Goal: Check status: Check status

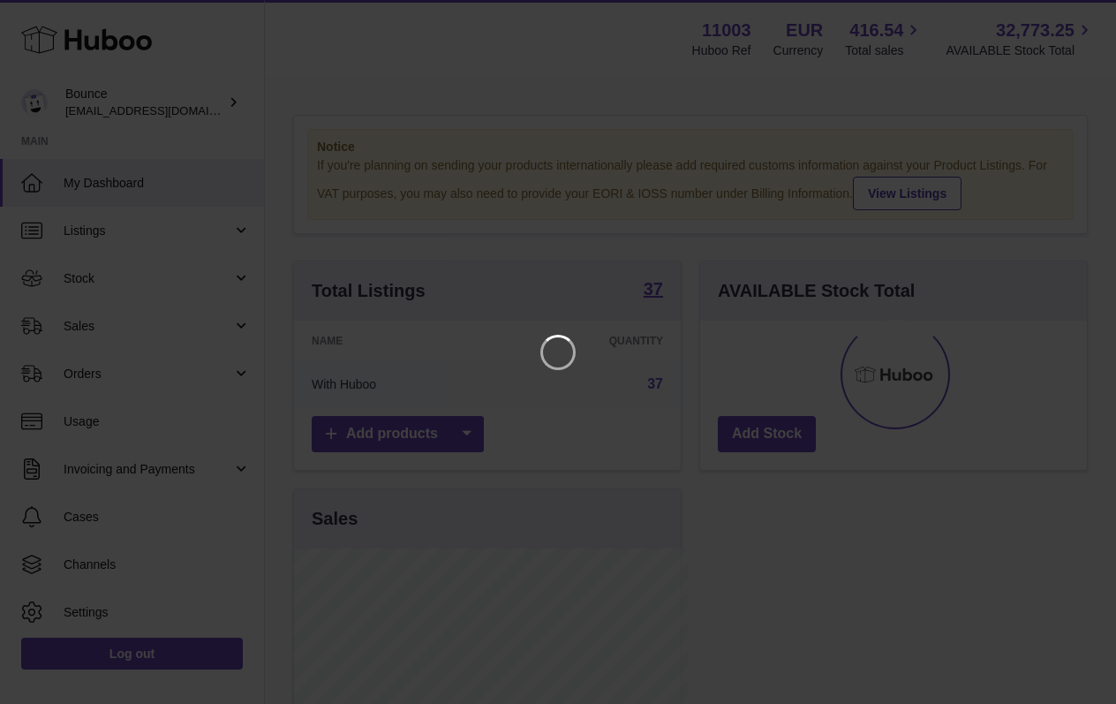
scroll to position [275, 393]
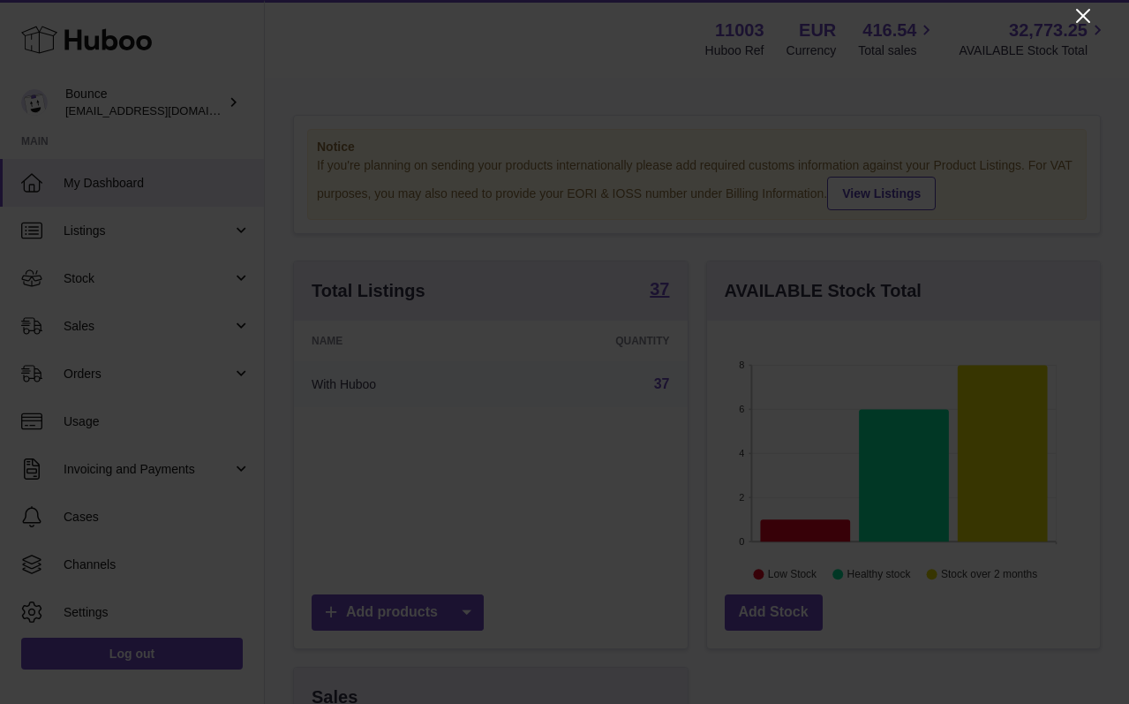
click at [1086, 16] on icon "Close" at bounding box center [1083, 15] width 21 height 21
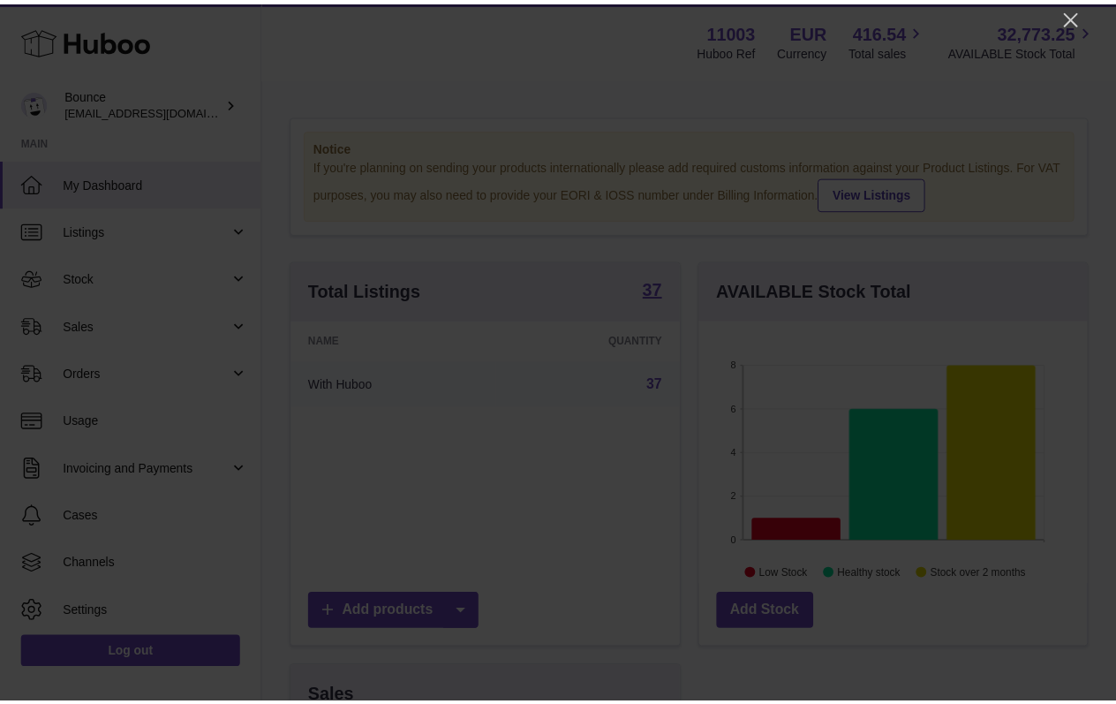
scroll to position [882463, 882352]
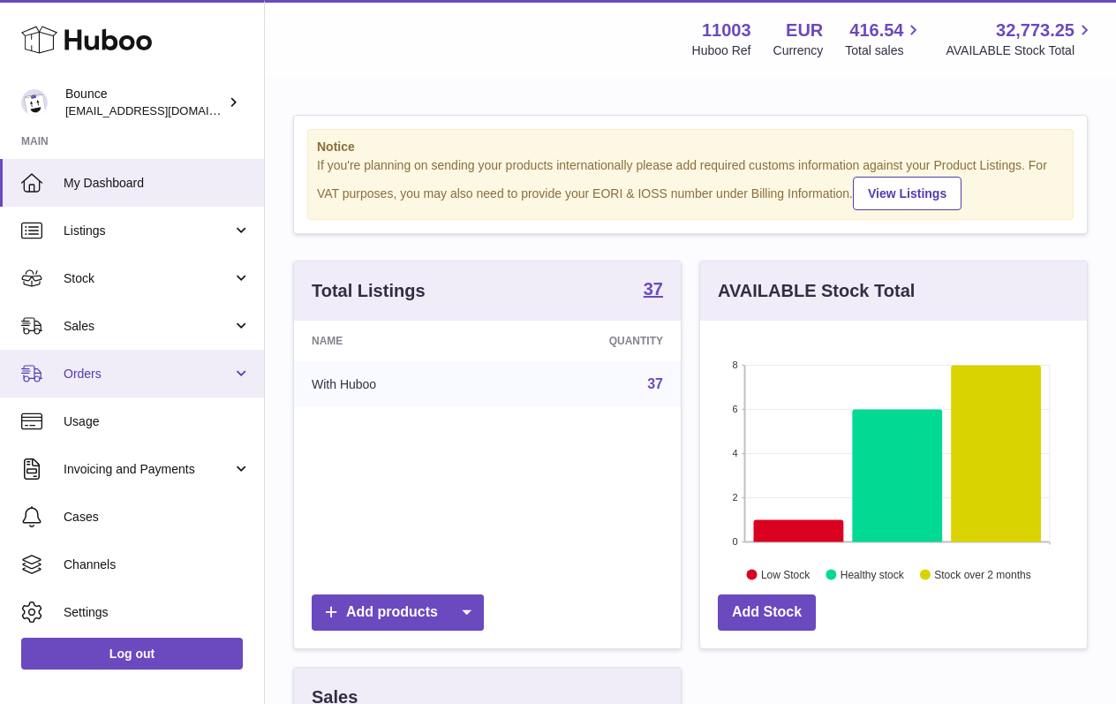
click at [186, 379] on span "Orders" at bounding box center [148, 373] width 169 height 17
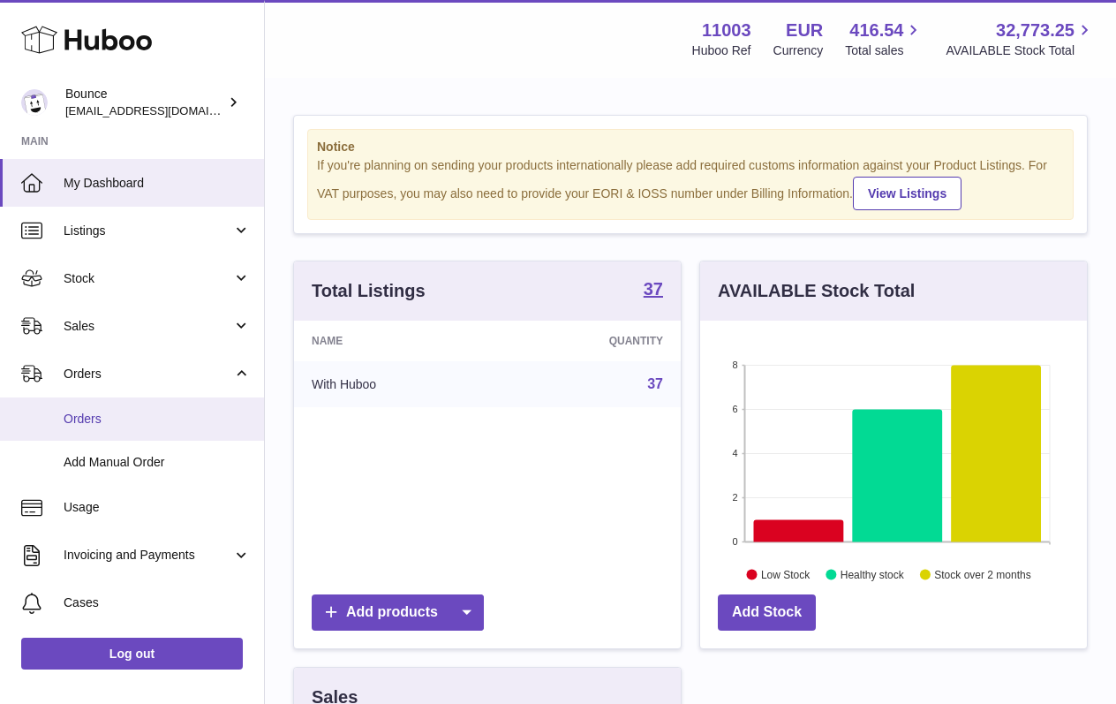
click at [139, 420] on span "Orders" at bounding box center [157, 418] width 187 height 17
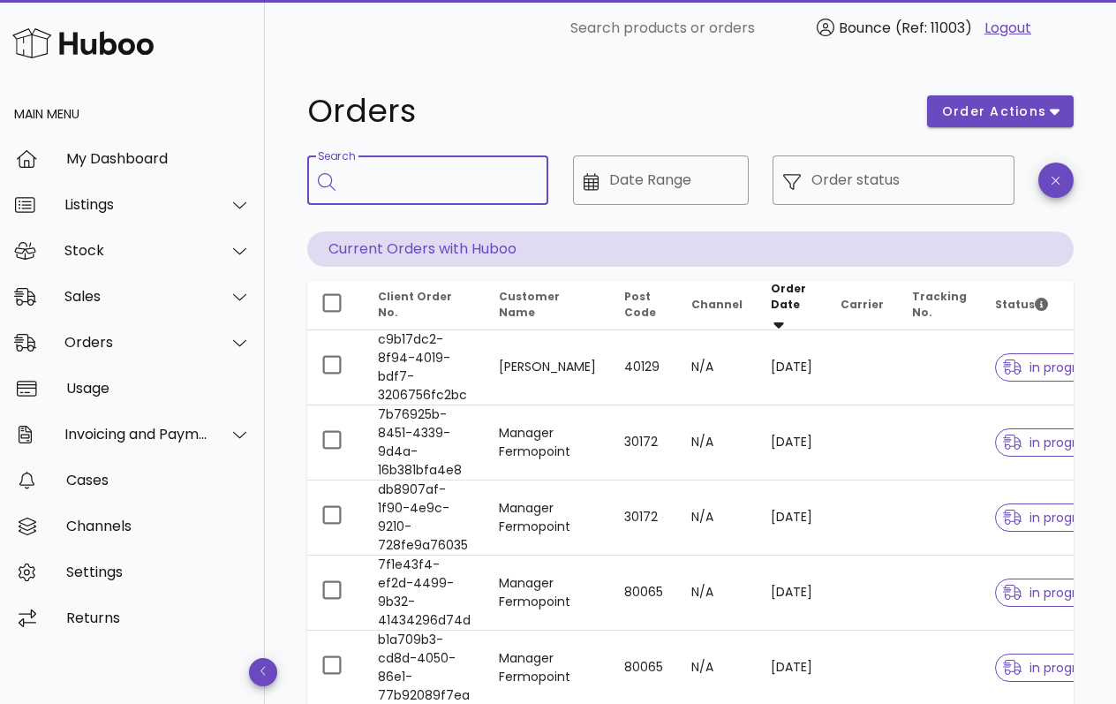
click at [386, 177] on input "Search" at bounding box center [440, 180] width 188 height 28
paste input "*******"
type input "*******"
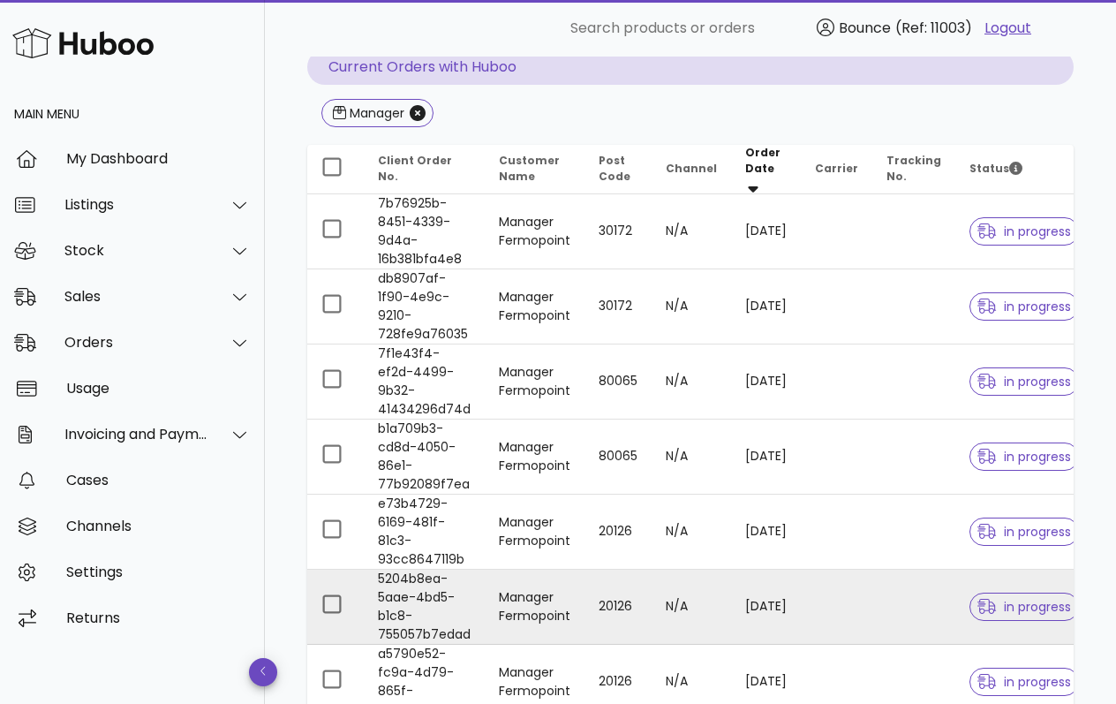
scroll to position [53, 0]
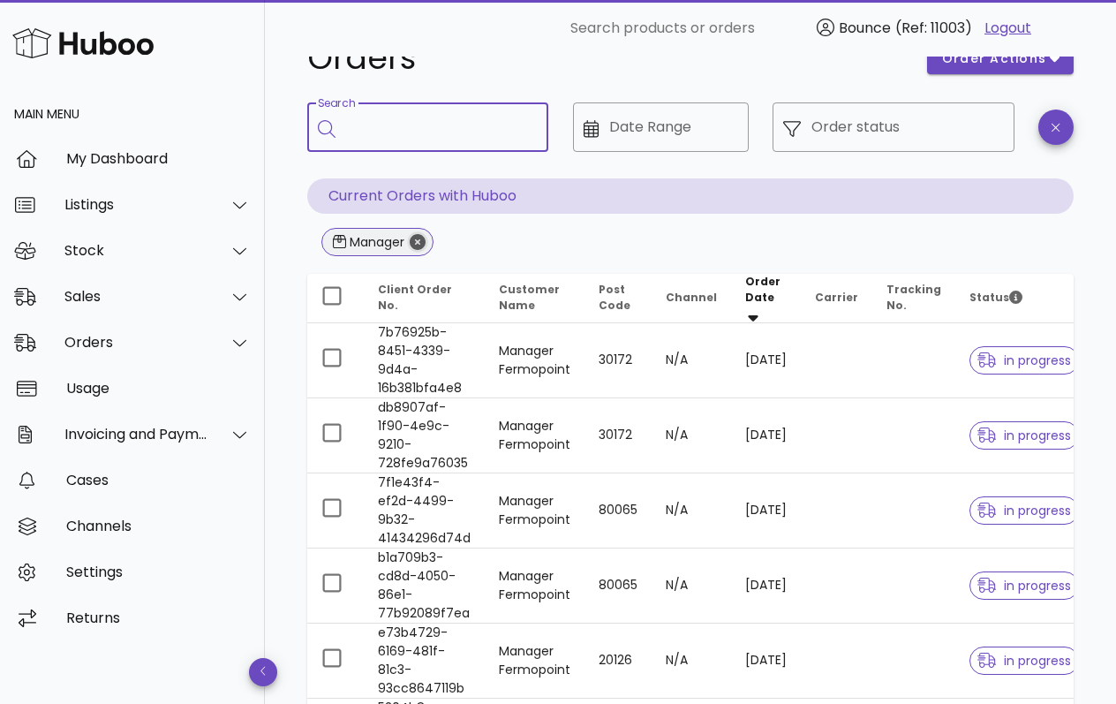
click at [415, 239] on icon "Close" at bounding box center [418, 242] width 16 height 16
click at [410, 136] on input "Search" at bounding box center [440, 127] width 188 height 28
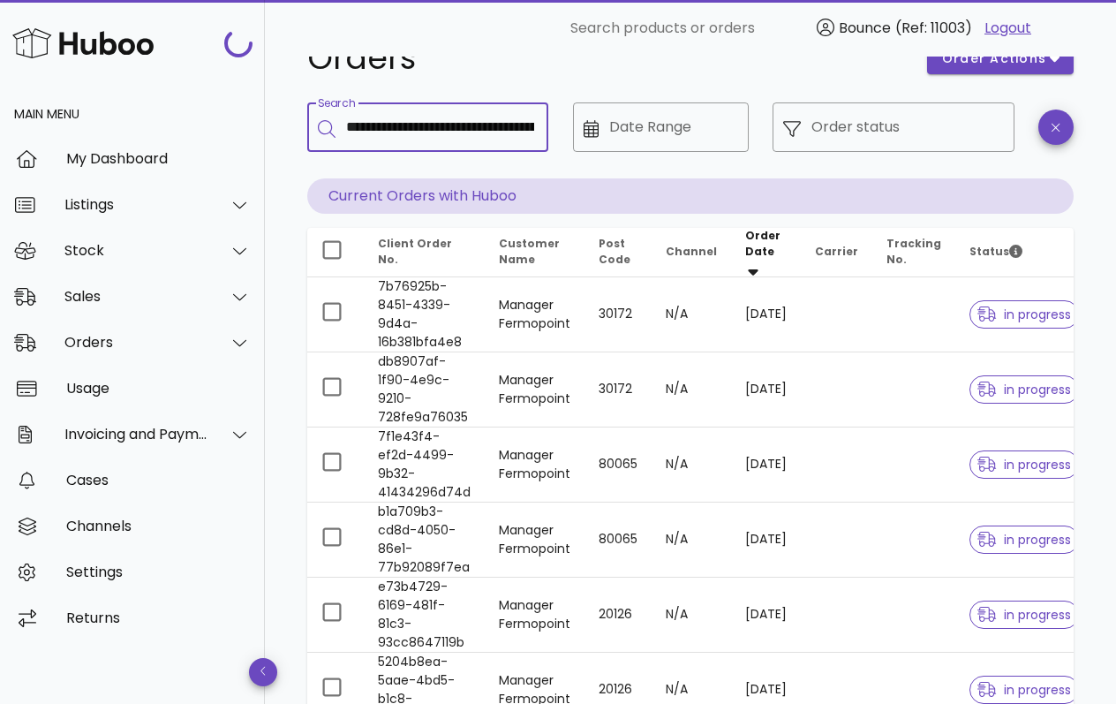
scroll to position [0, 229]
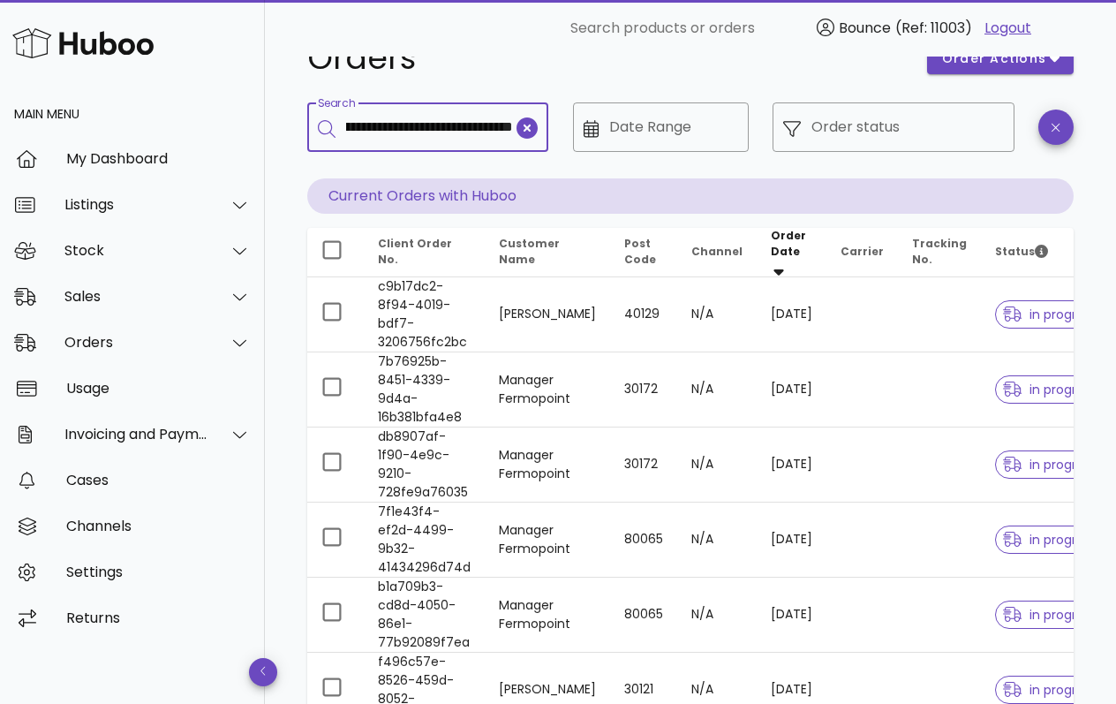
type input "**********"
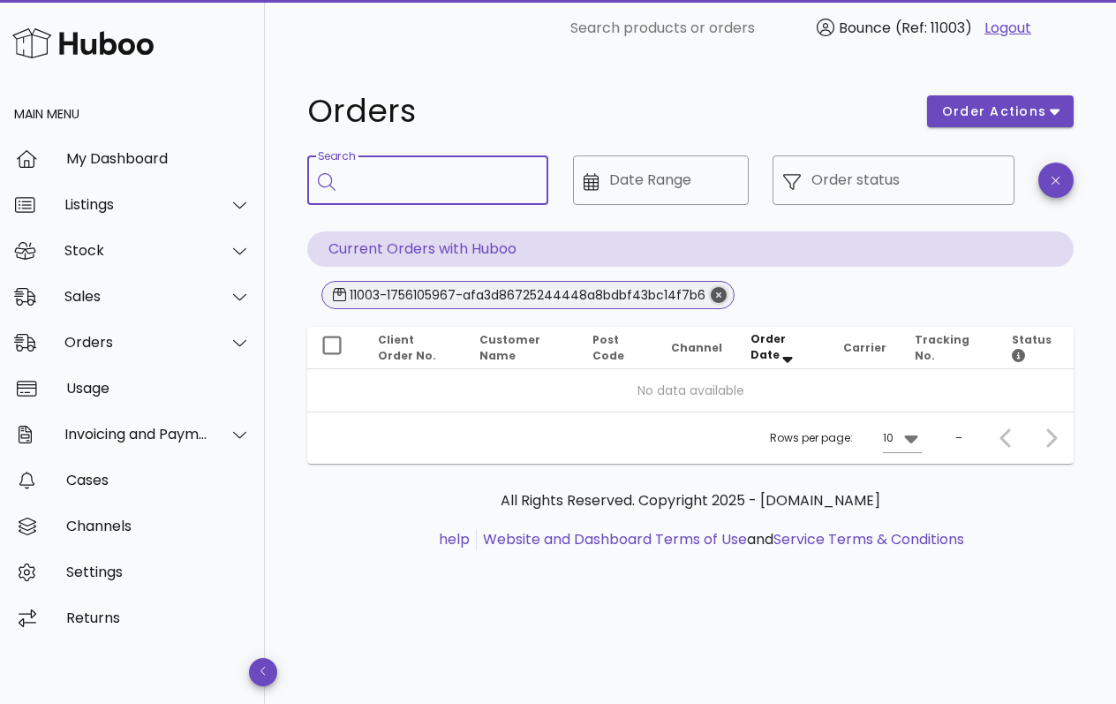
click at [711, 293] on icon "Close" at bounding box center [719, 295] width 16 height 16
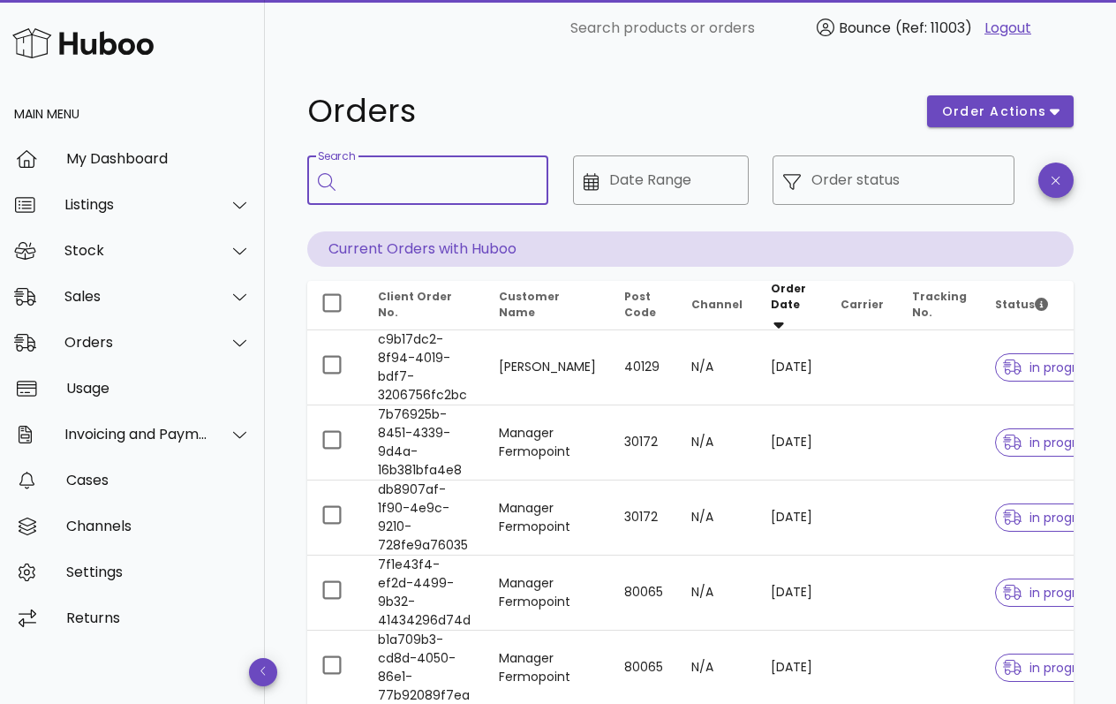
click at [453, 182] on input "Search" at bounding box center [440, 180] width 188 height 28
type input "**********"
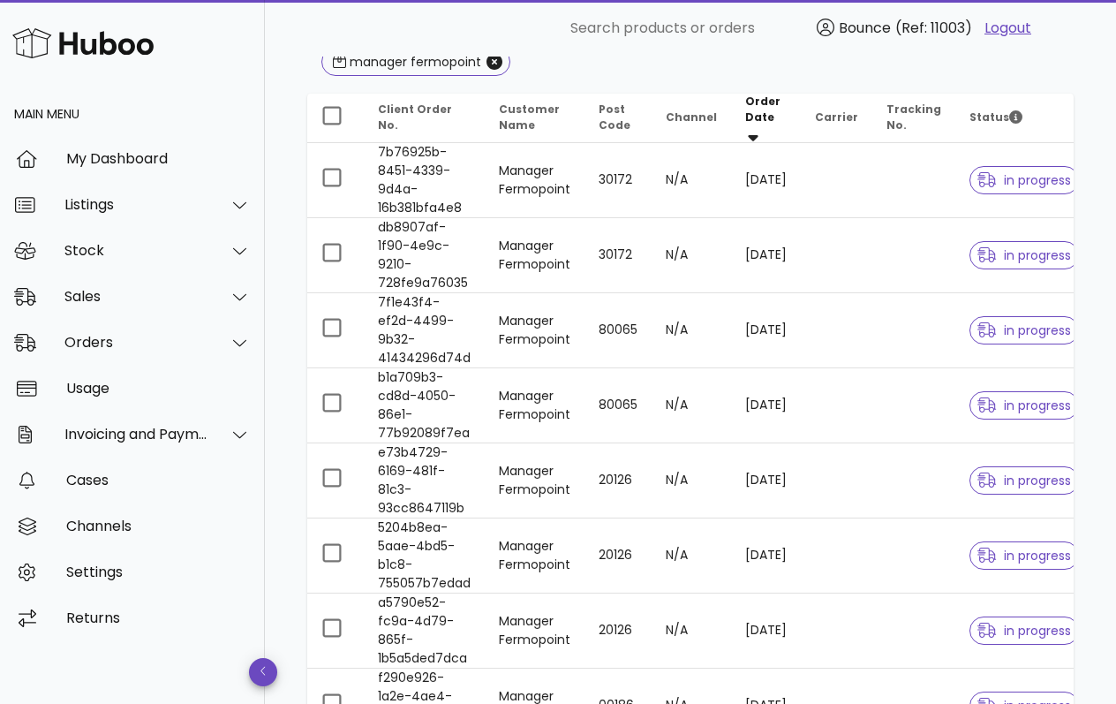
scroll to position [208, 0]
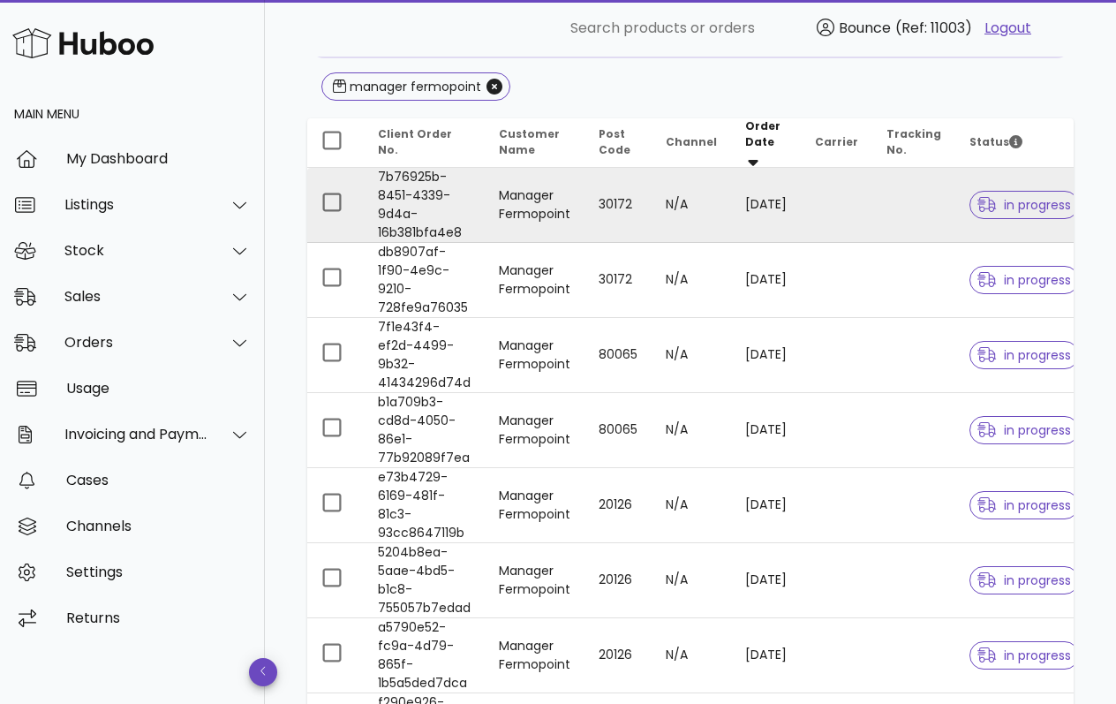
click at [801, 210] on td "[DATE]" at bounding box center [766, 205] width 70 height 75
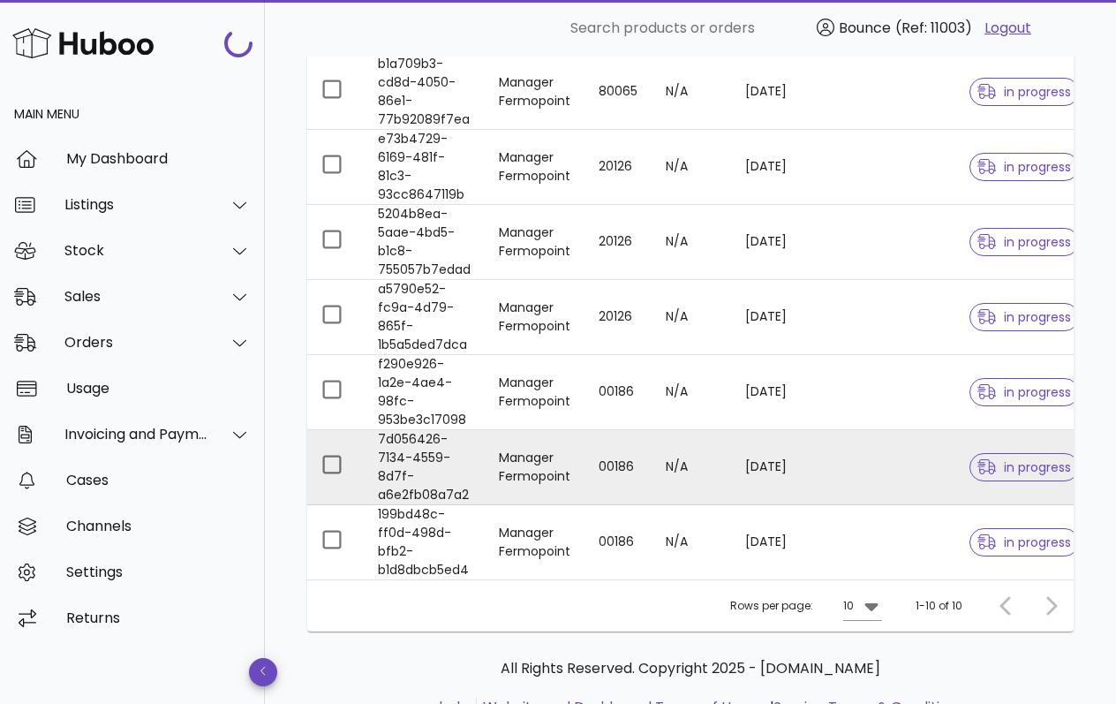
scroll to position [613, 0]
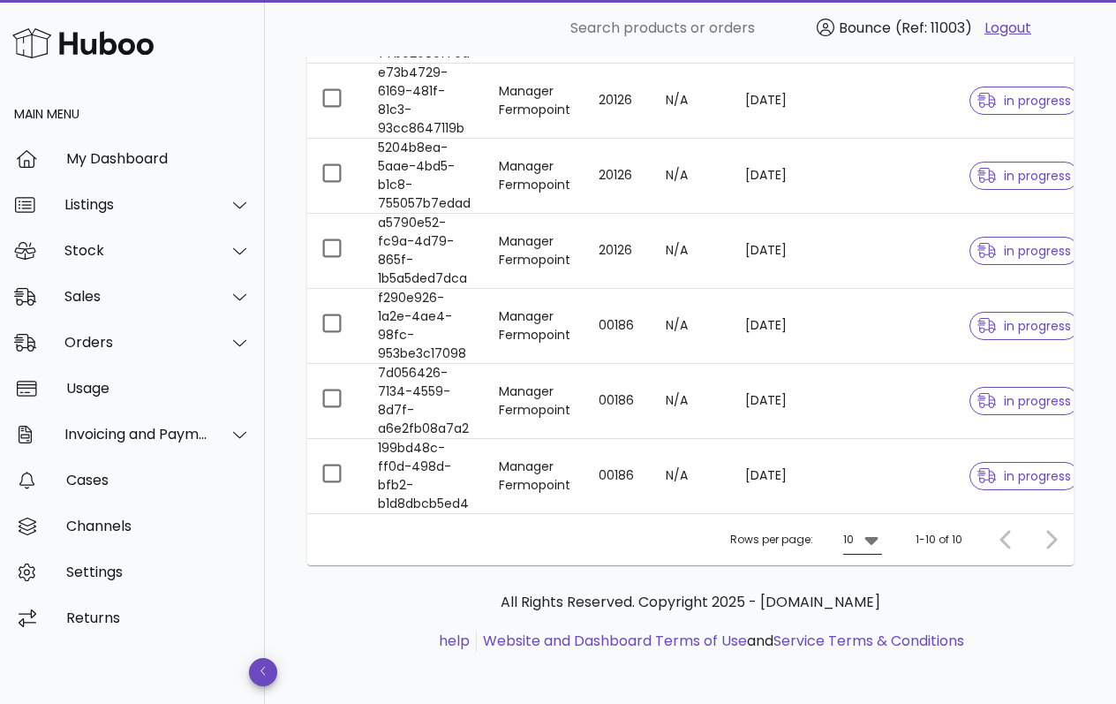
click at [877, 537] on icon at bounding box center [870, 541] width 13 height 8
click at [862, 630] on div "50" at bounding box center [868, 633] width 18 height 17
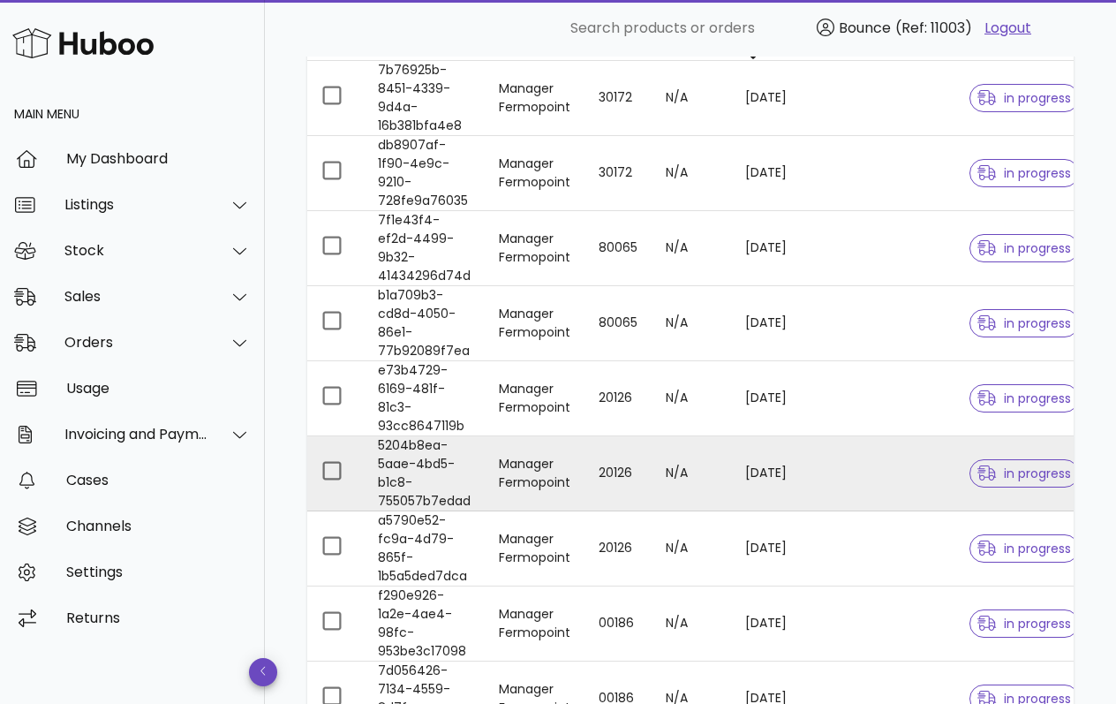
scroll to position [613, 0]
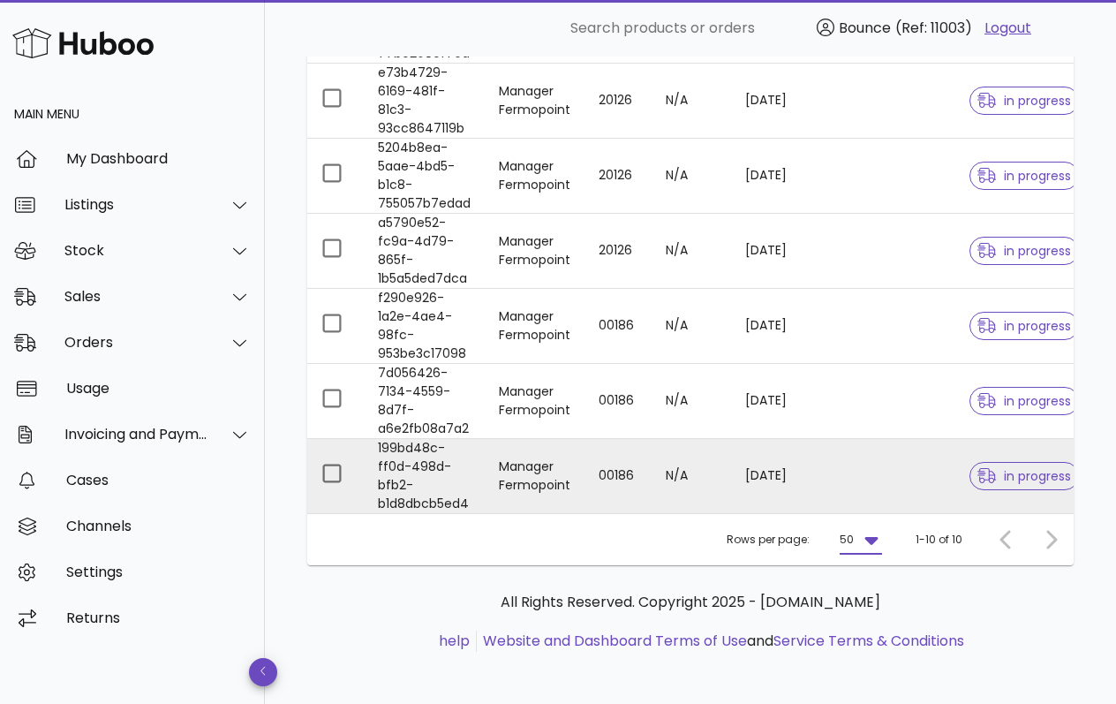
click at [536, 444] on td "Manager Fermopoint" at bounding box center [535, 476] width 100 height 74
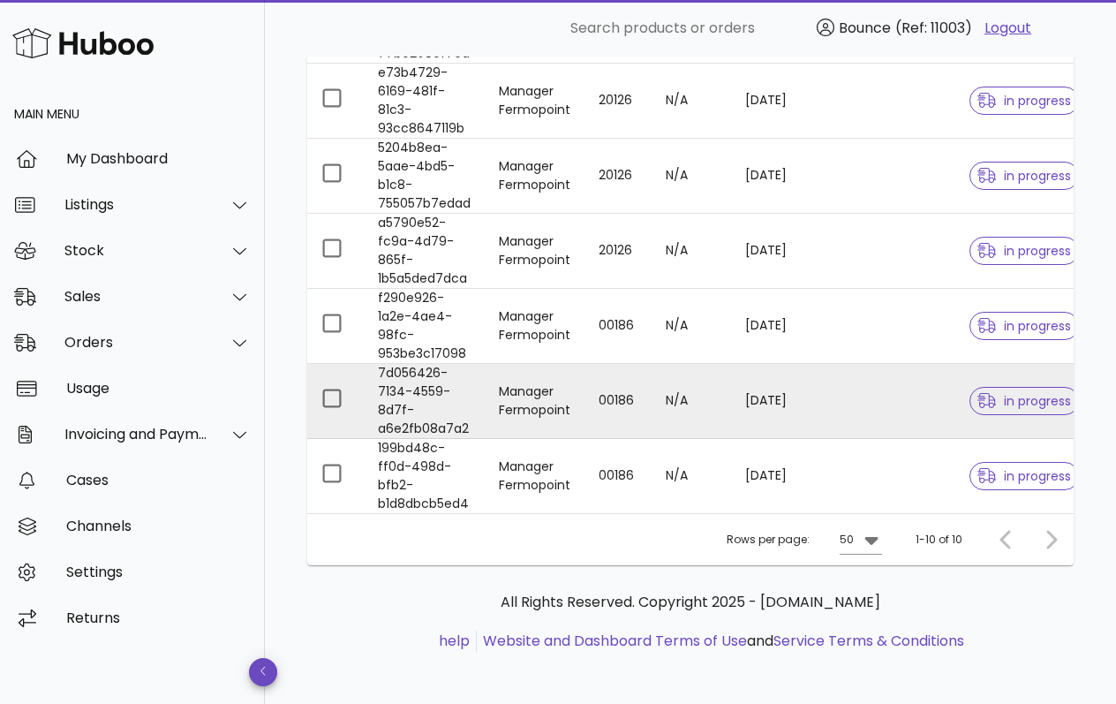
click at [637, 373] on td "00186" at bounding box center [617, 401] width 67 height 75
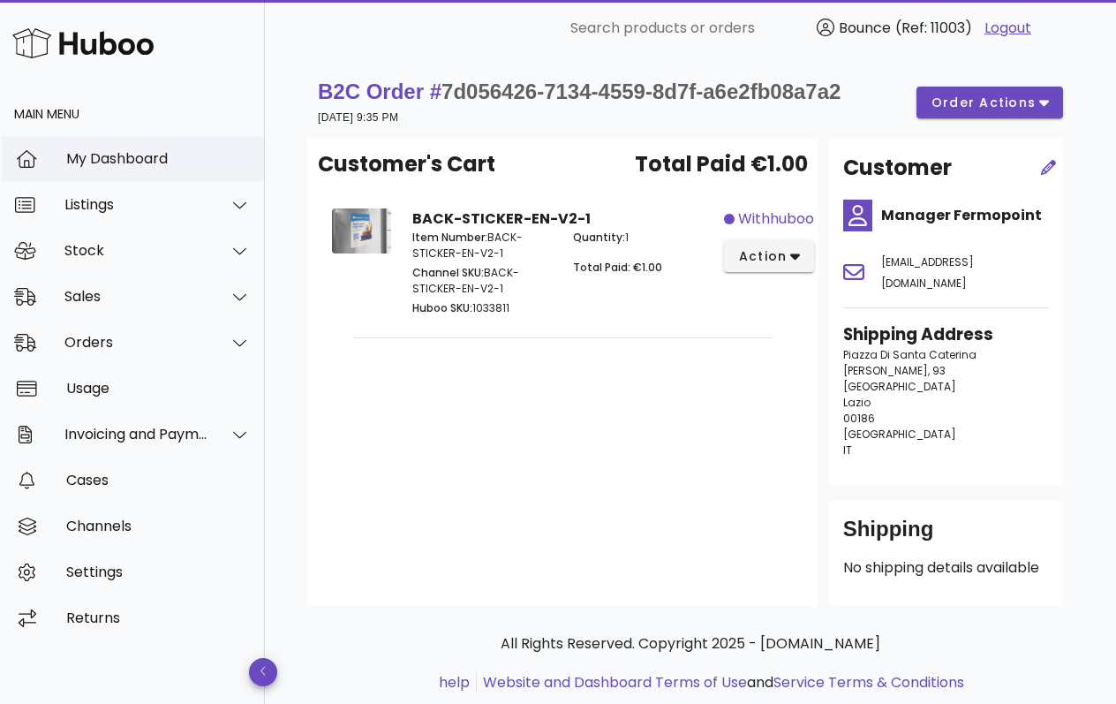
scroll to position [613, 0]
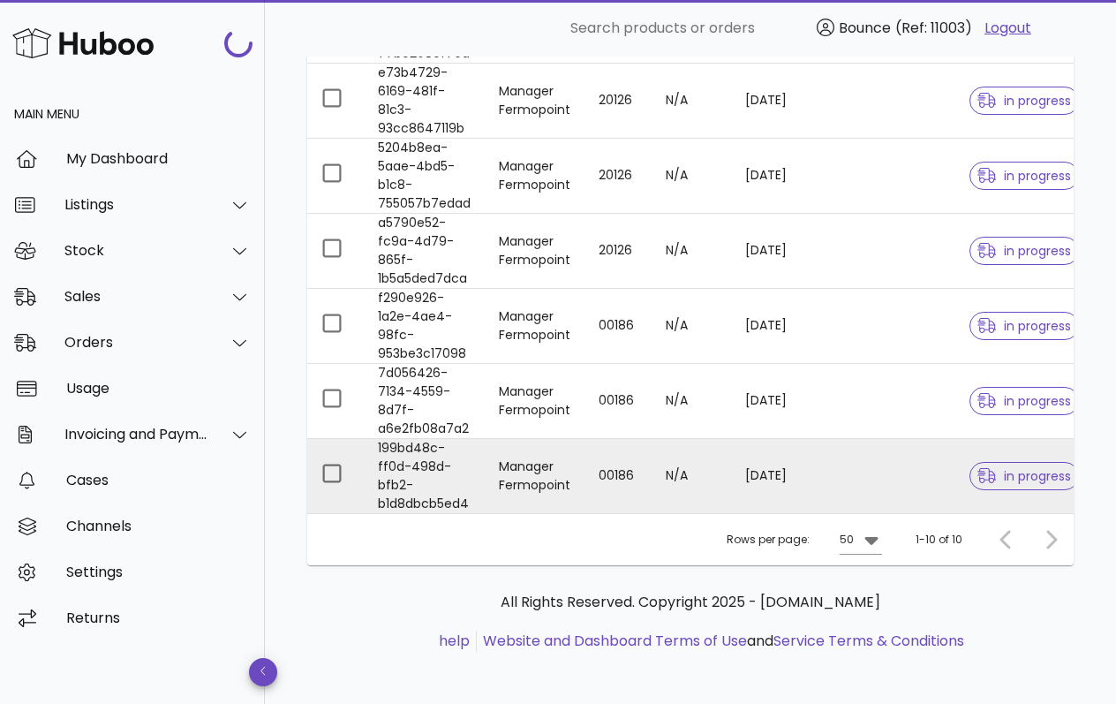
click at [595, 467] on td "00186" at bounding box center [617, 476] width 67 height 74
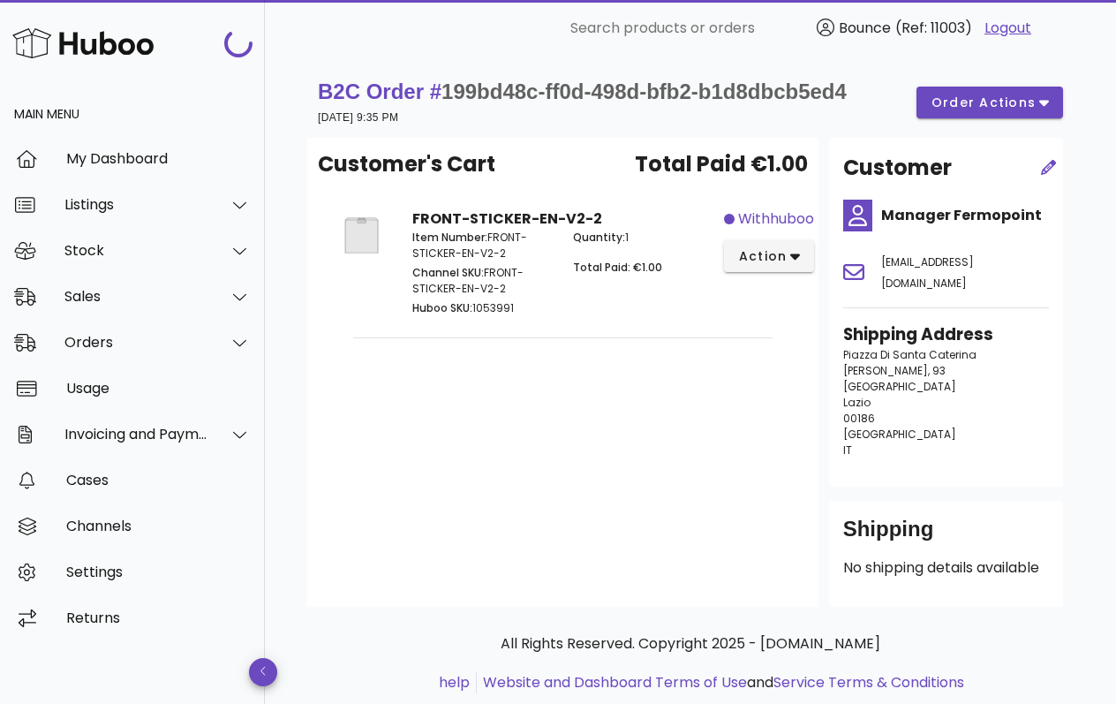
scroll to position [613, 0]
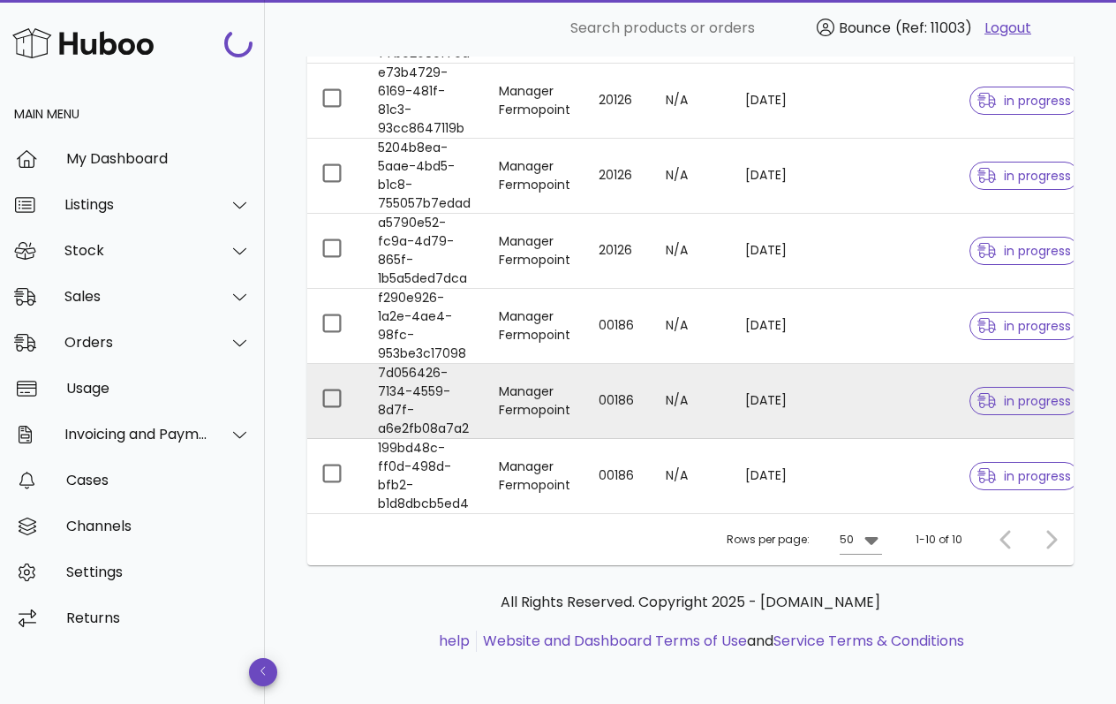
click at [420, 364] on td "7d056426-7134-4559-8d7f-a6e2fb08a7a2" at bounding box center [424, 401] width 121 height 75
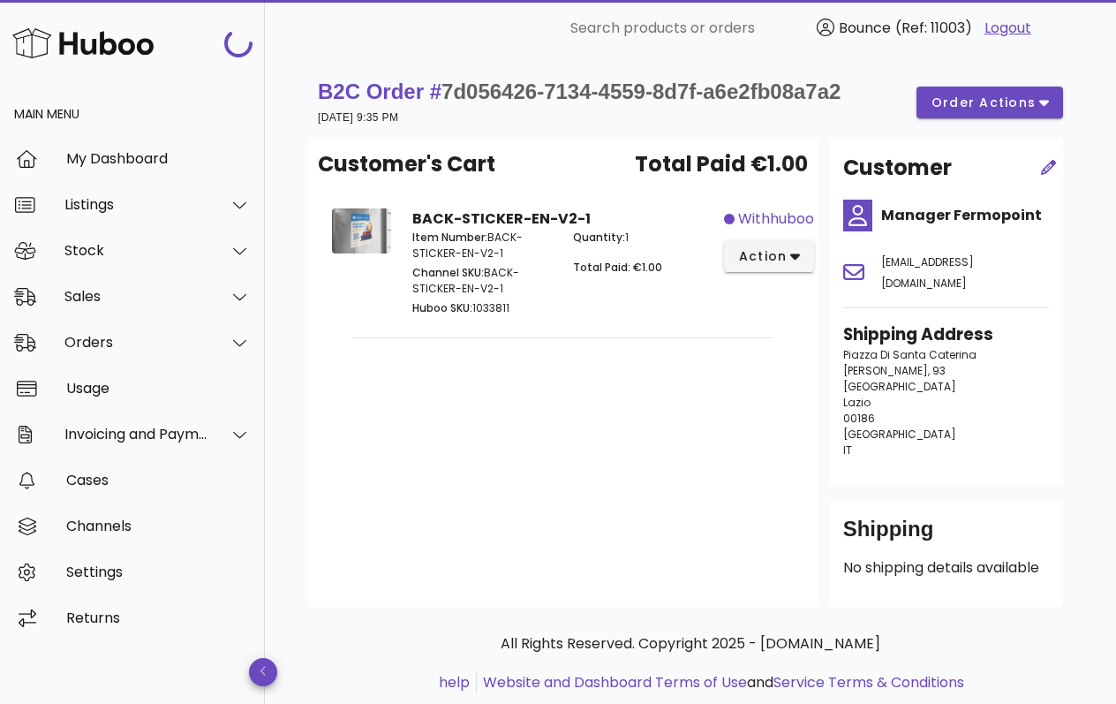
scroll to position [613, 0]
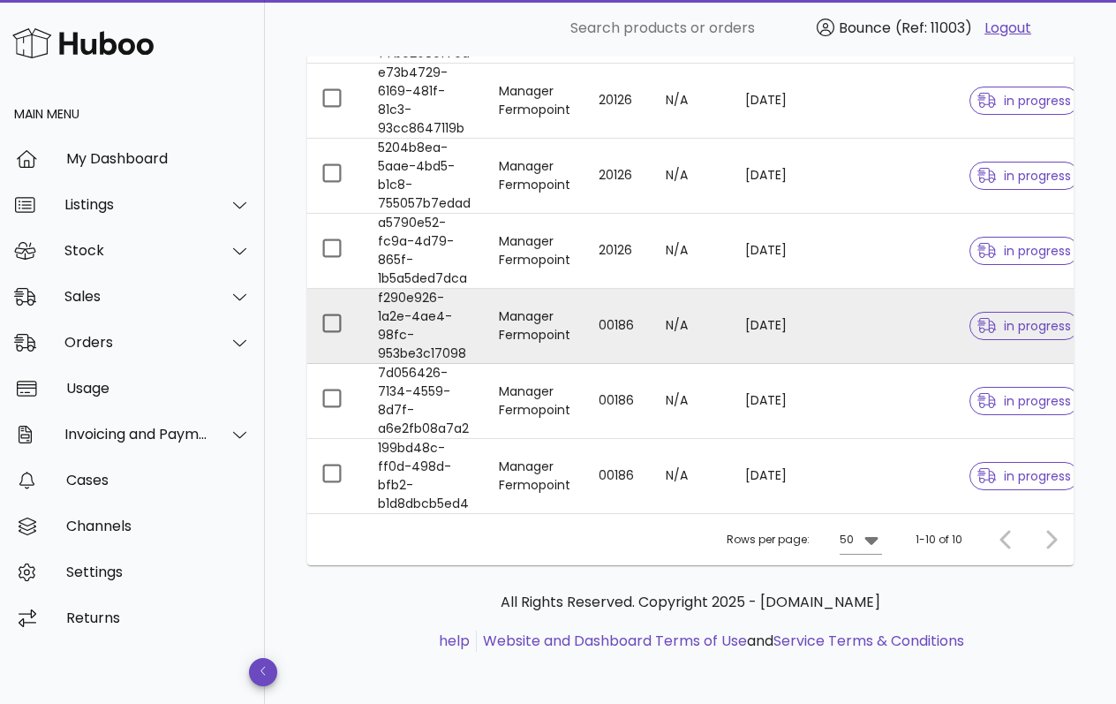
click at [556, 308] on td "Manager Fermopoint" at bounding box center [535, 326] width 100 height 75
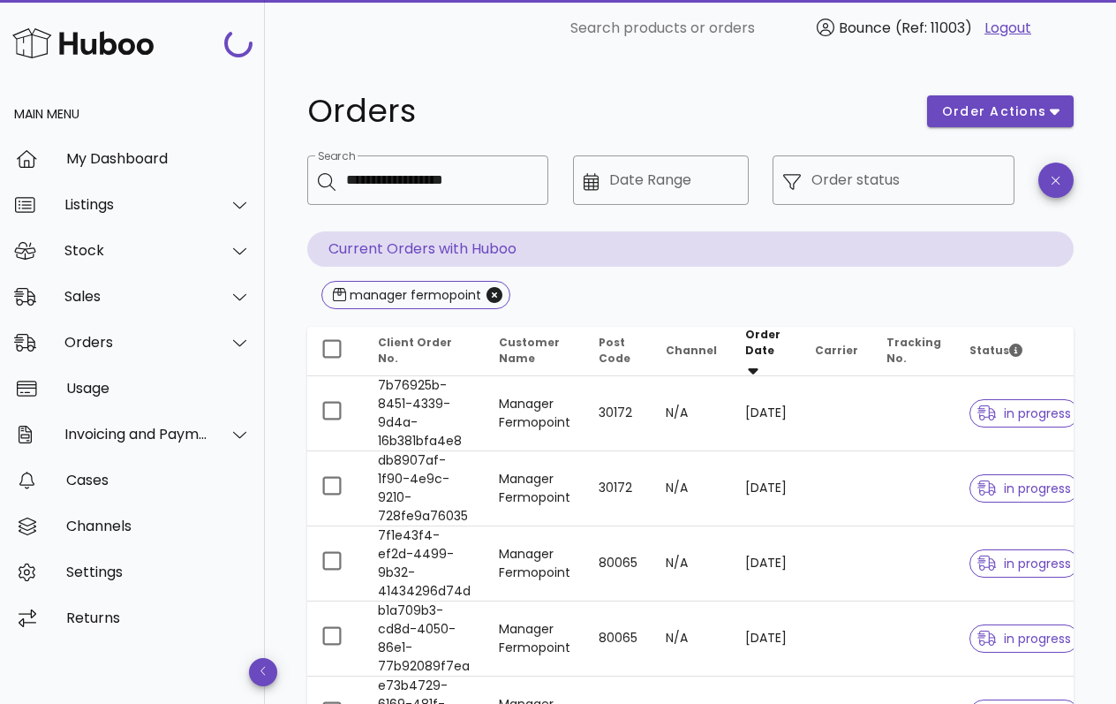
scroll to position [613, 0]
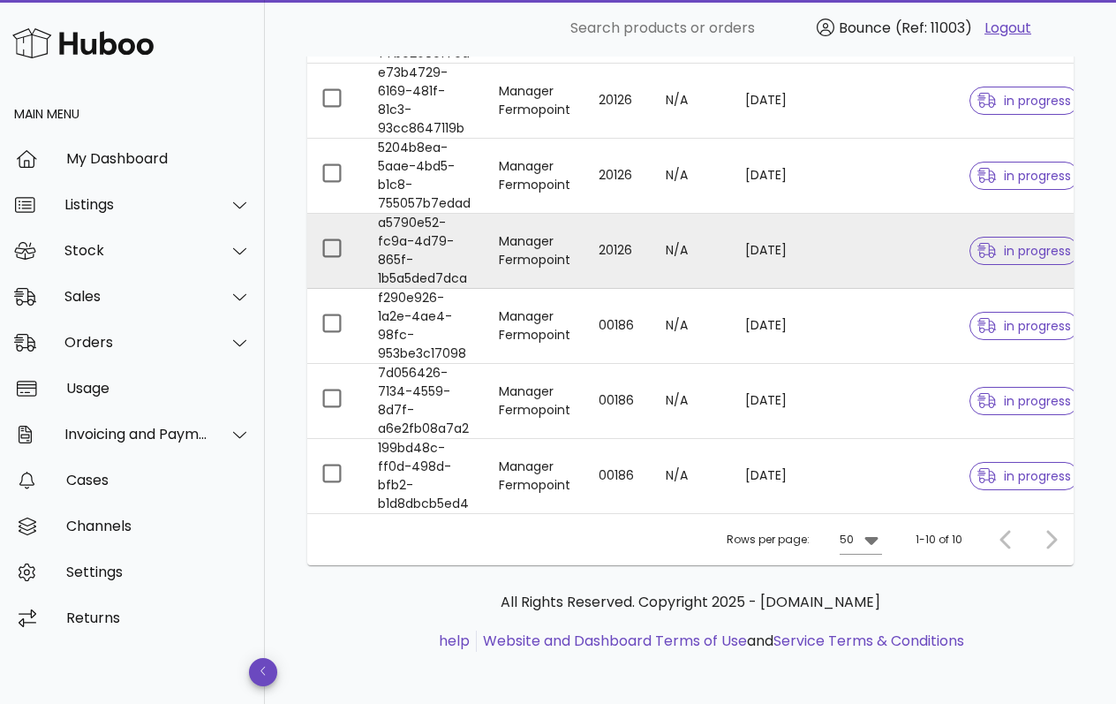
click at [531, 234] on td "Manager Fermopoint" at bounding box center [535, 251] width 100 height 75
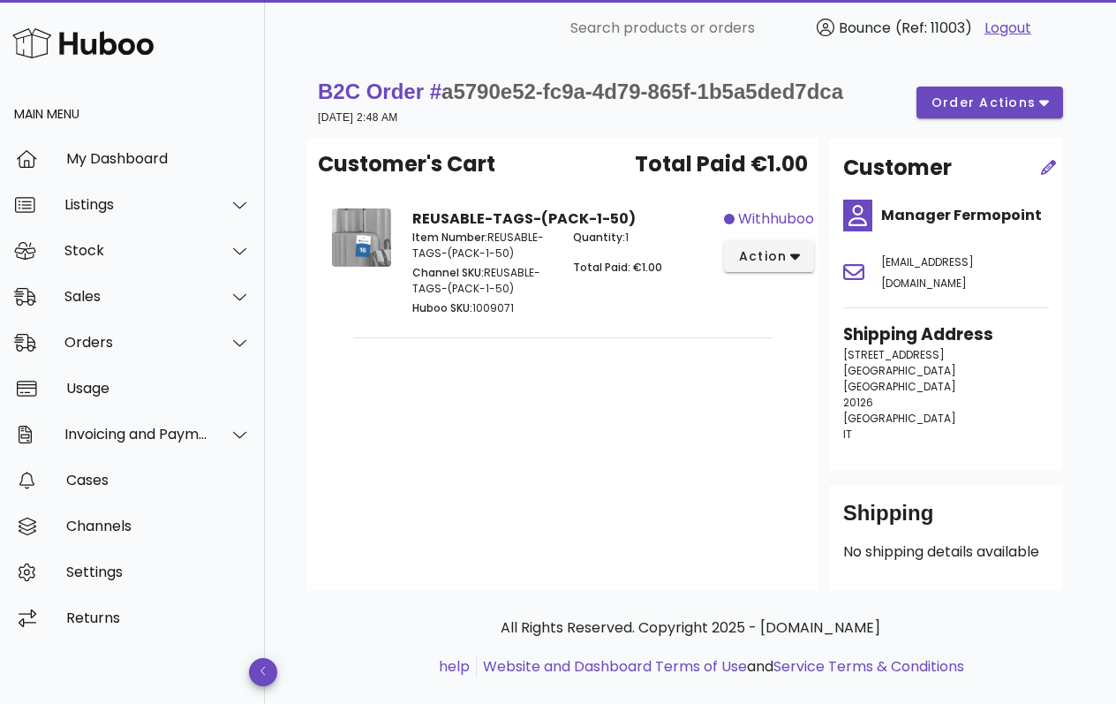
scroll to position [613, 0]
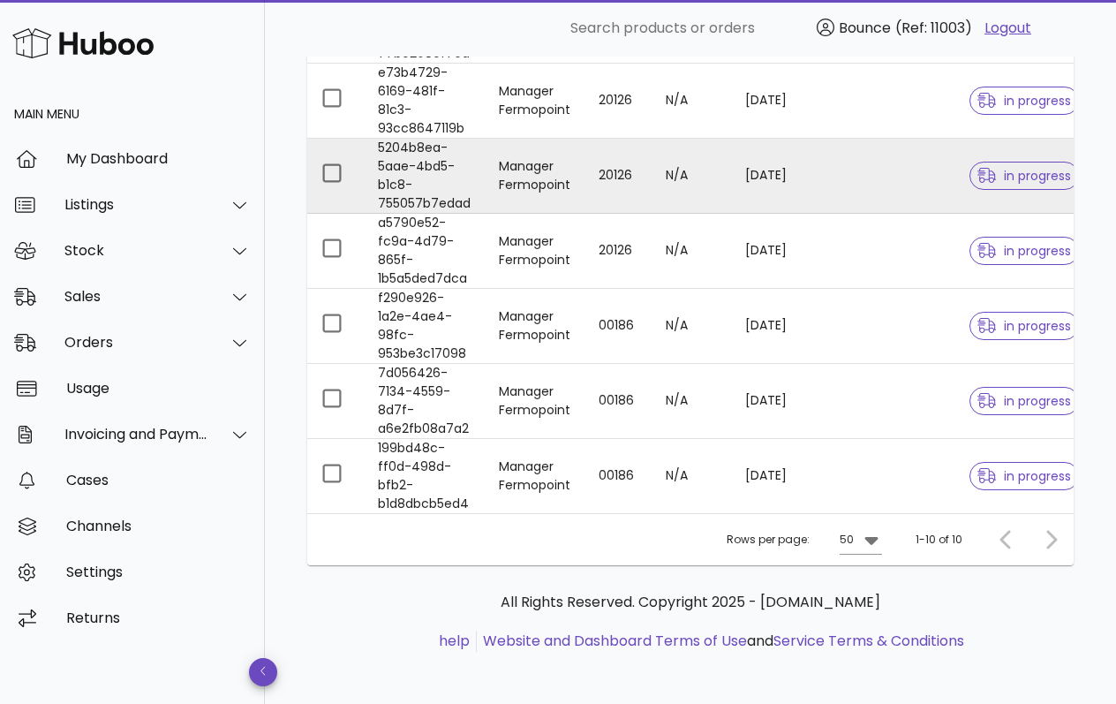
click at [522, 159] on td "Manager Fermopoint" at bounding box center [535, 176] width 100 height 75
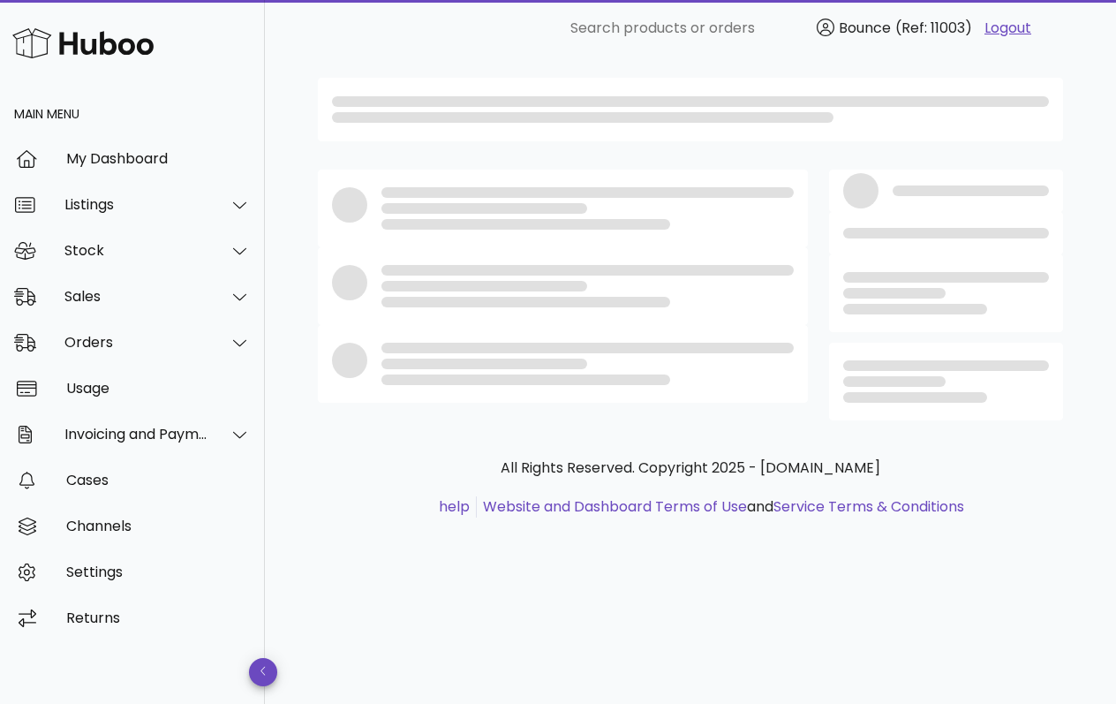
click at [522, 159] on div at bounding box center [562, 295] width 511 height 272
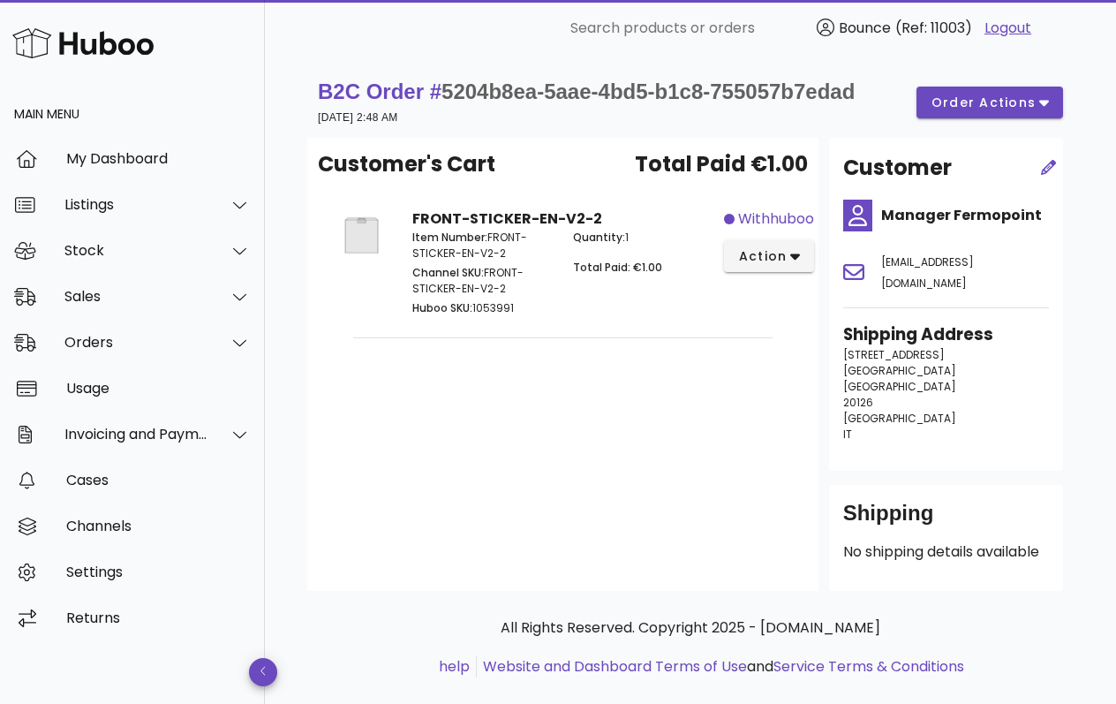
scroll to position [613, 0]
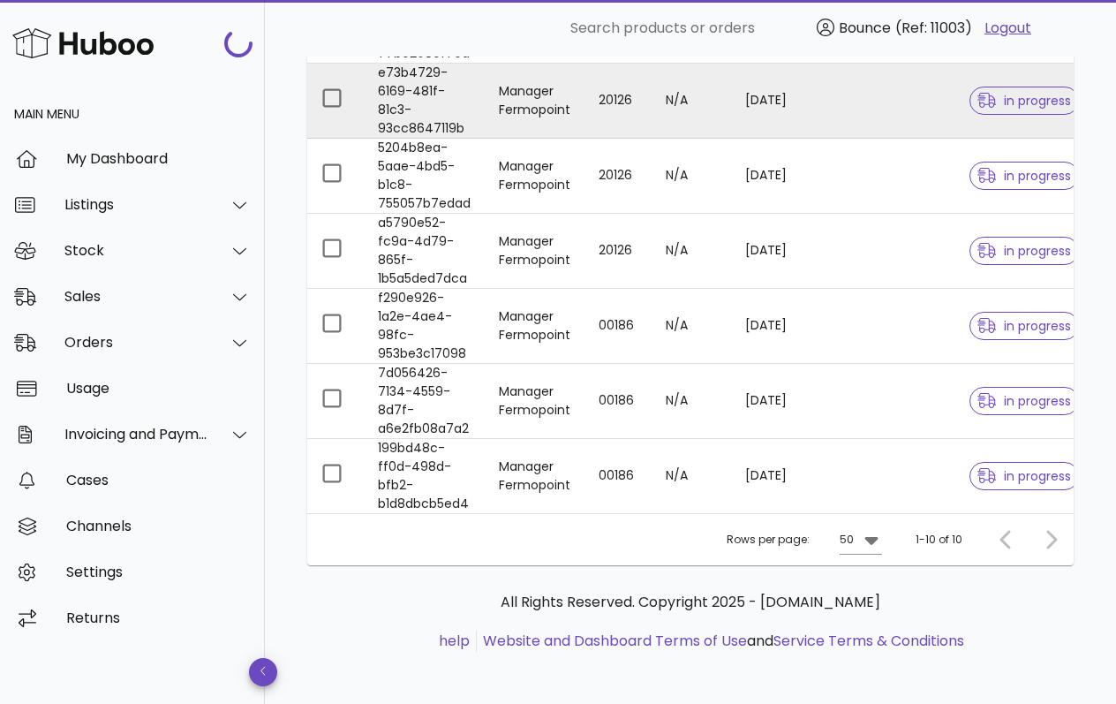
click at [516, 94] on td "Manager Fermopoint" at bounding box center [535, 101] width 100 height 75
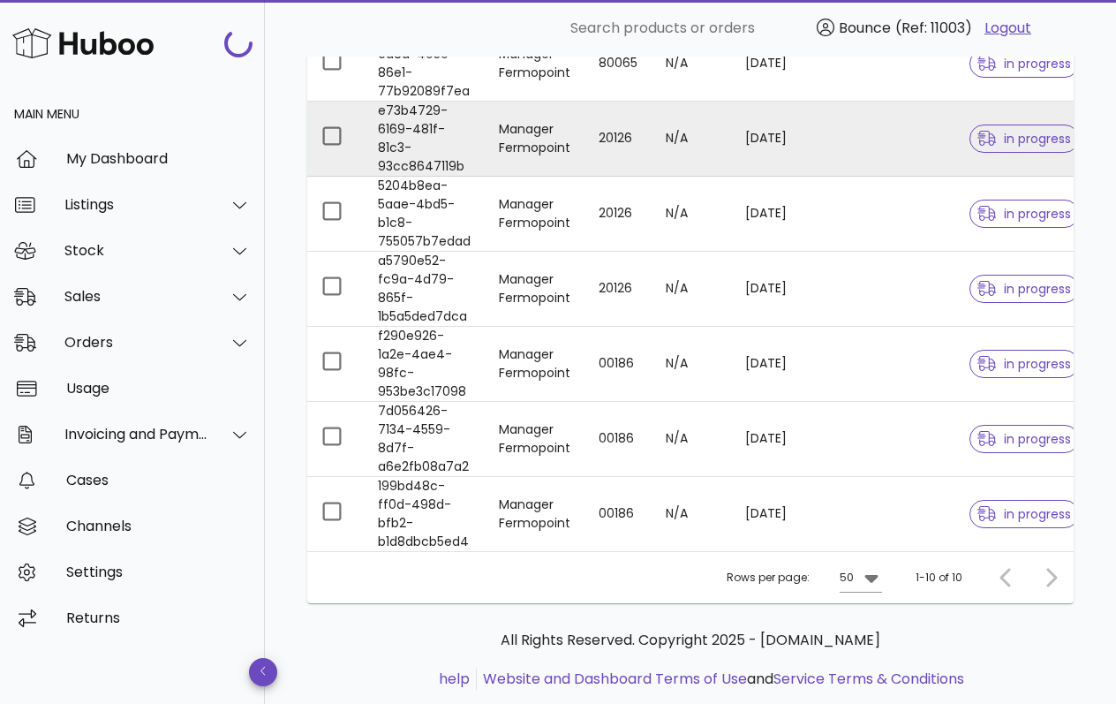
scroll to position [484, 0]
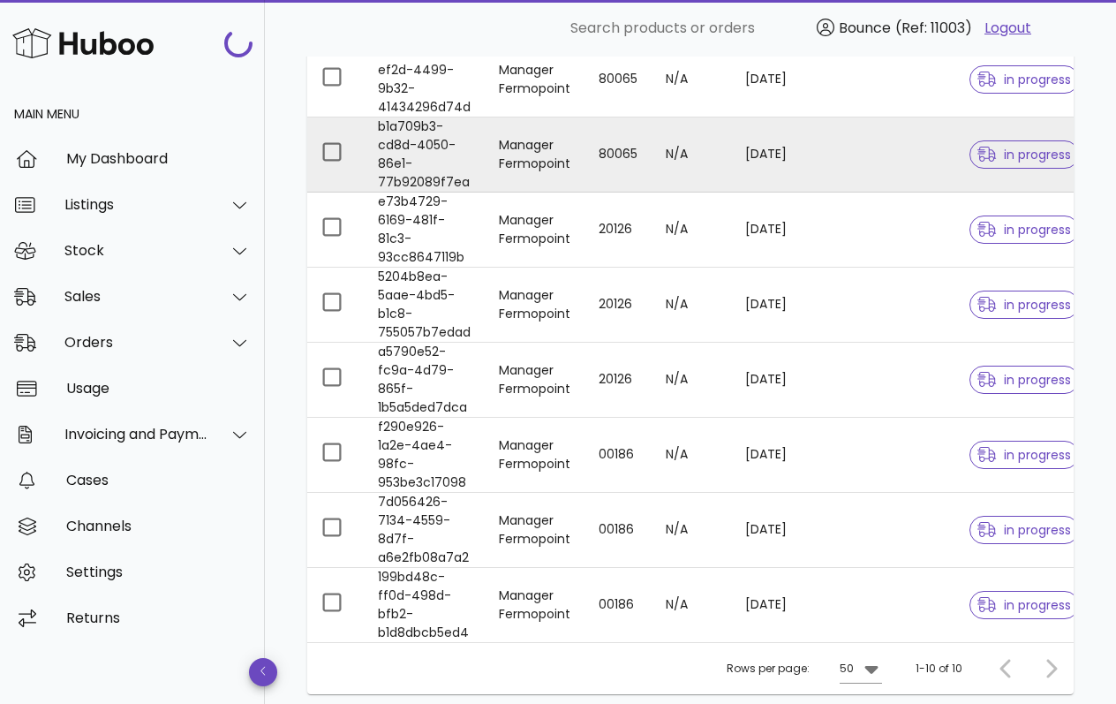
click at [519, 141] on td "Manager Fermopoint" at bounding box center [535, 154] width 100 height 75
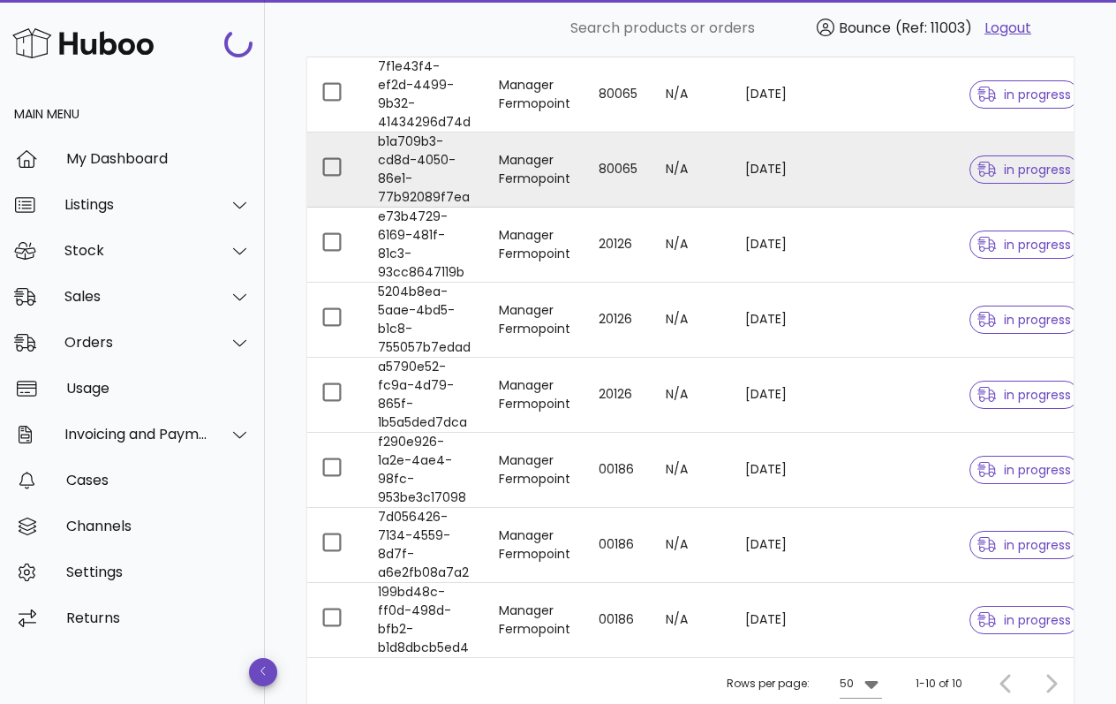
scroll to position [448, 0]
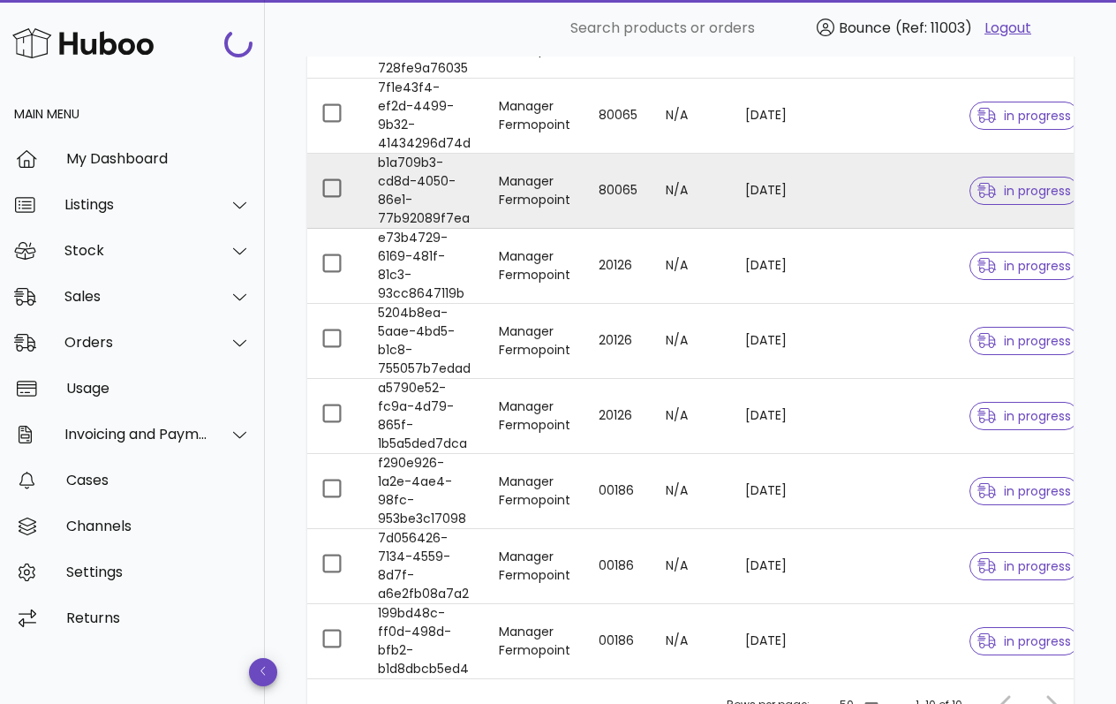
click at [512, 189] on td "Manager Fermopoint" at bounding box center [535, 191] width 100 height 75
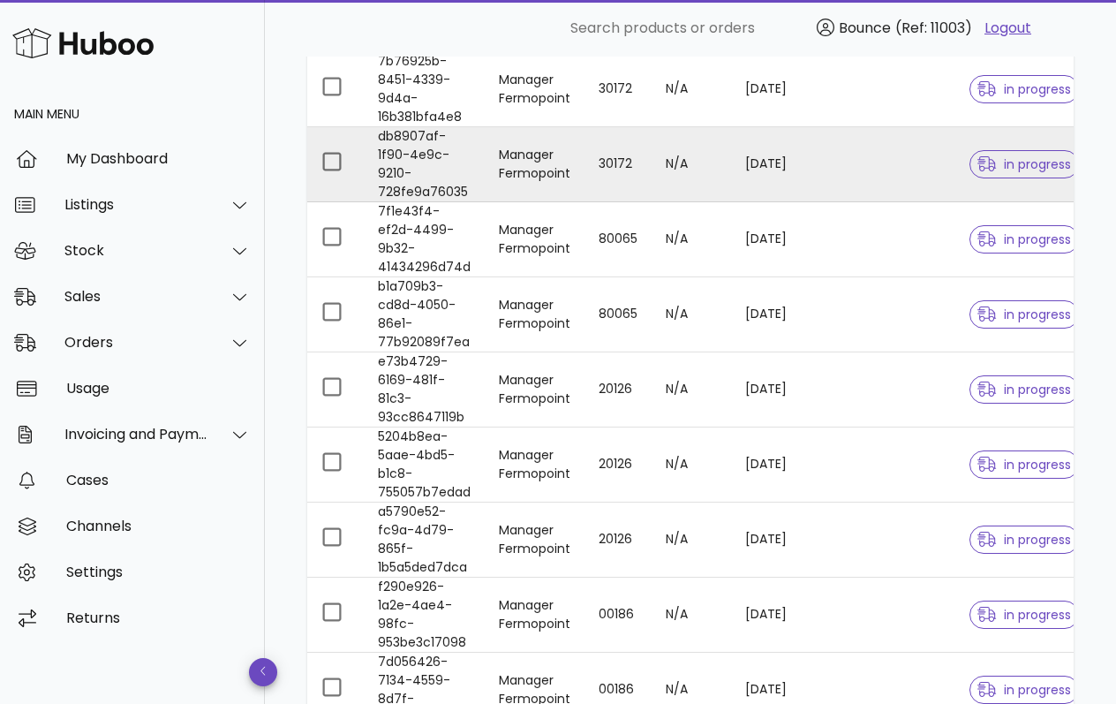
scroll to position [321, 0]
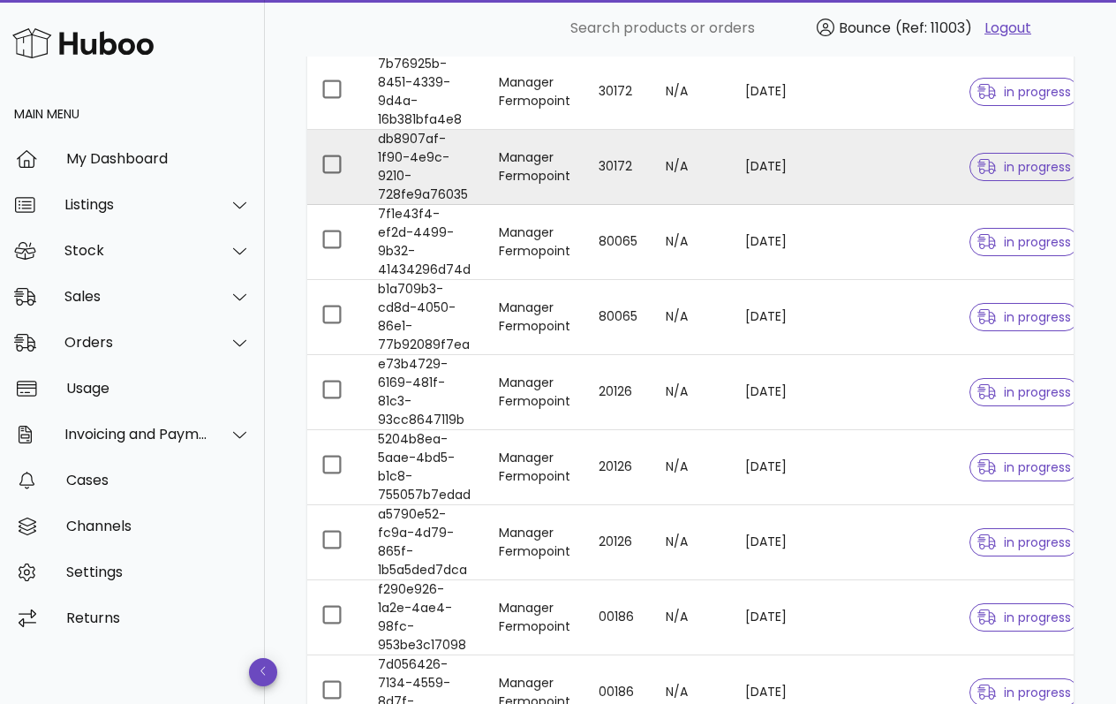
click at [533, 165] on td "Manager Fermopoint" at bounding box center [535, 167] width 100 height 75
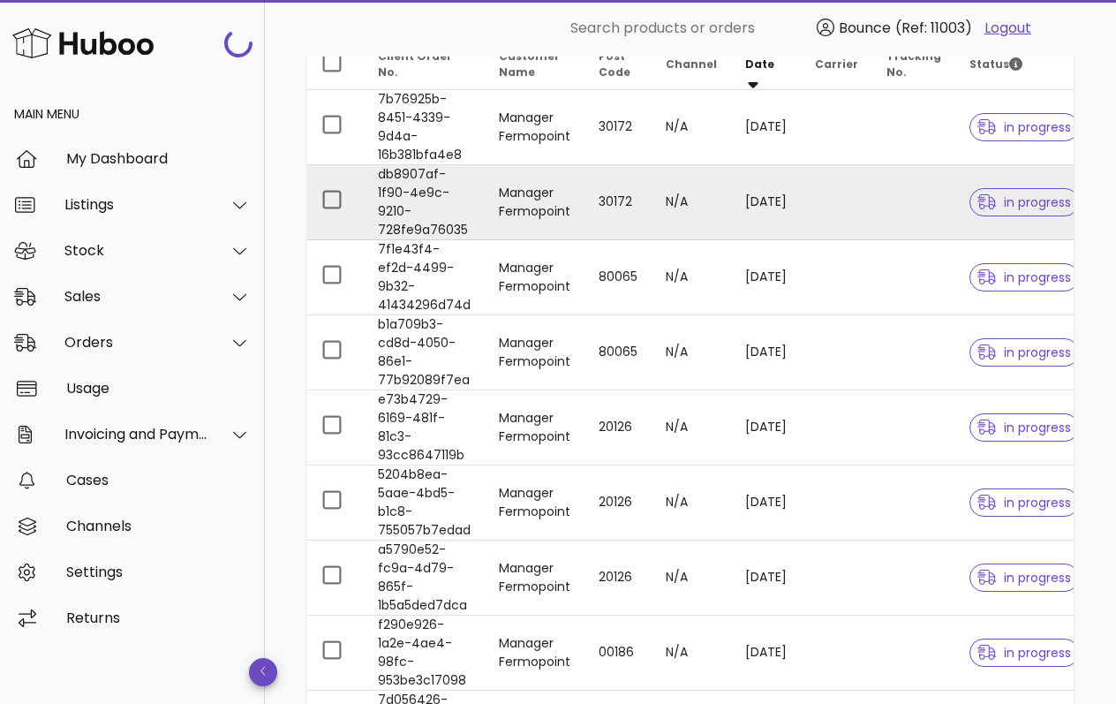
scroll to position [285, 0]
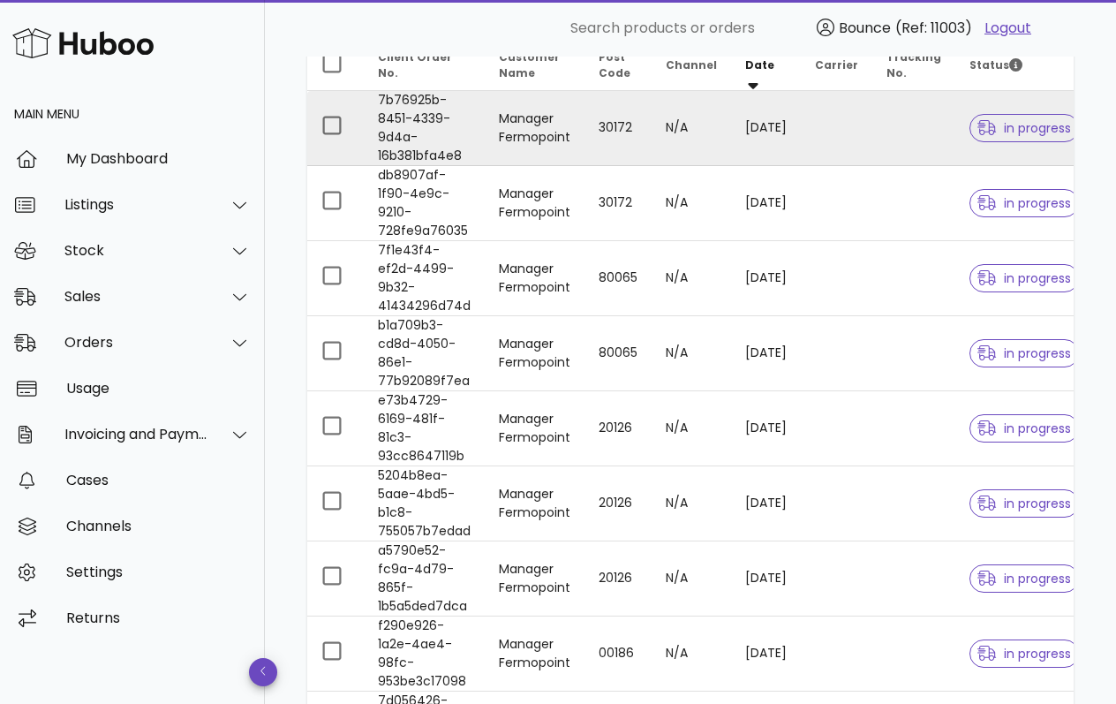
click at [544, 139] on td "Manager Fermopoint" at bounding box center [535, 128] width 100 height 75
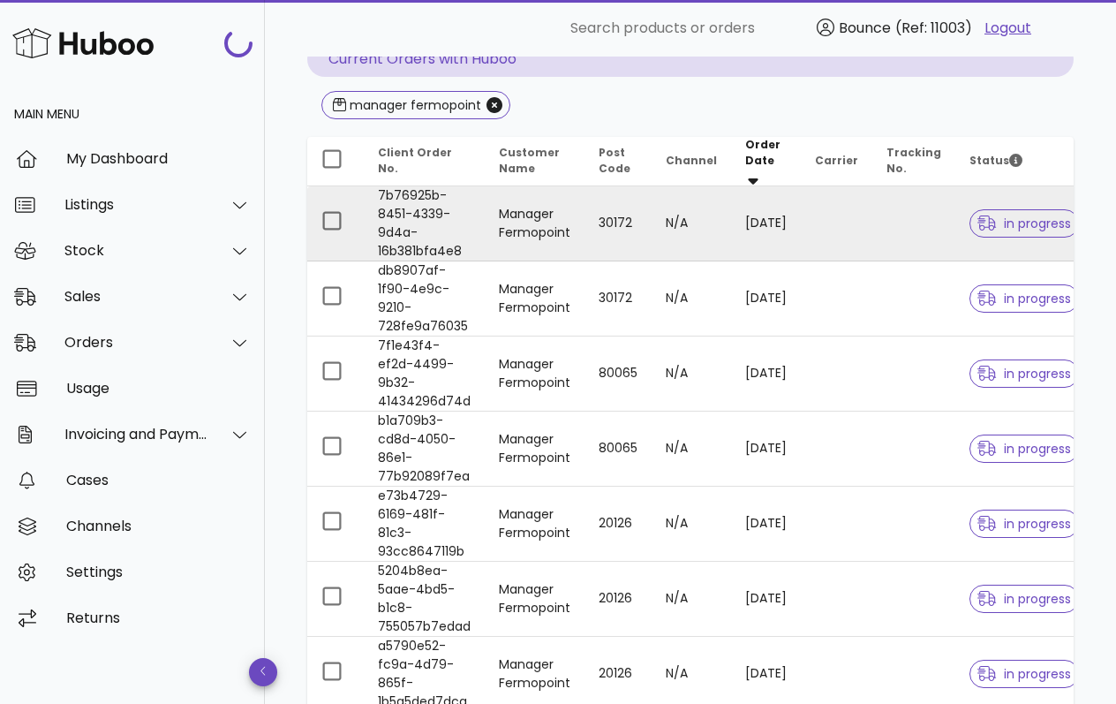
scroll to position [122, 0]
